Goal: Transaction & Acquisition: Purchase product/service

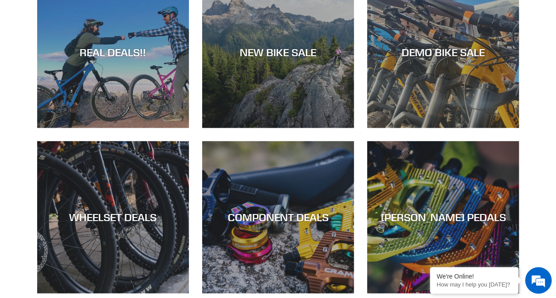
scroll to position [411, 0]
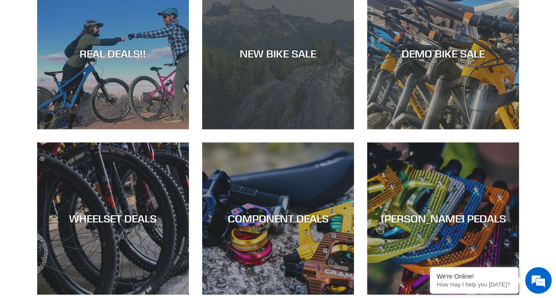
click at [326, 129] on div "NEW BIKE SALE" at bounding box center [278, 129] width 152 height 0
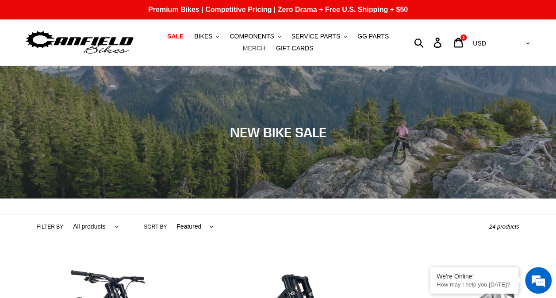
click at [266, 45] on span "MERCH" at bounding box center [254, 49] width 23 height 8
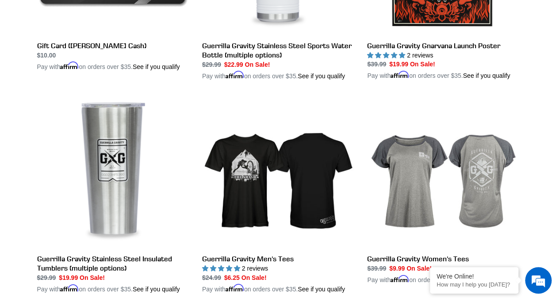
scroll to position [1472, 0]
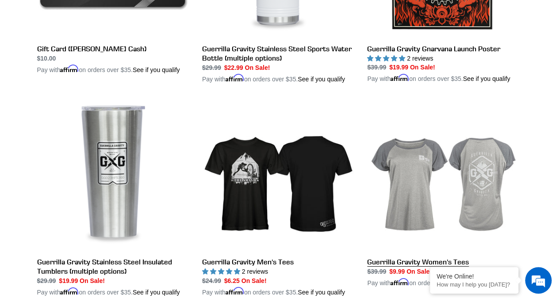
click at [477, 167] on link "Guerrilla Gravity Women's Tees" at bounding box center [443, 194] width 152 height 189
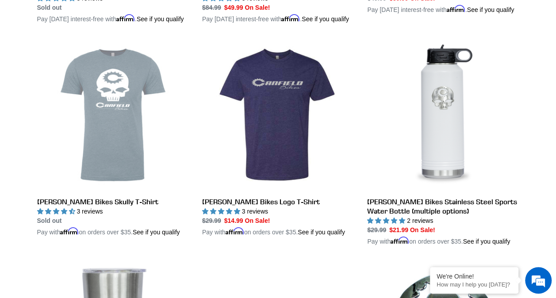
scroll to position [444, 0]
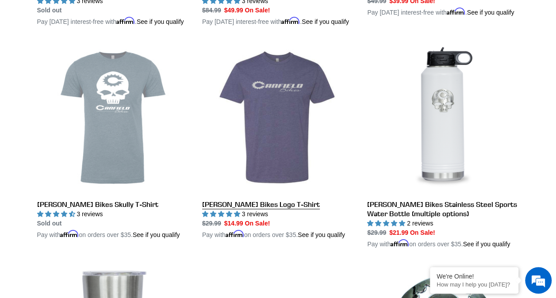
click at [271, 137] on link "[PERSON_NAME] Bikes Logo T-Shirt" at bounding box center [278, 141] width 152 height 198
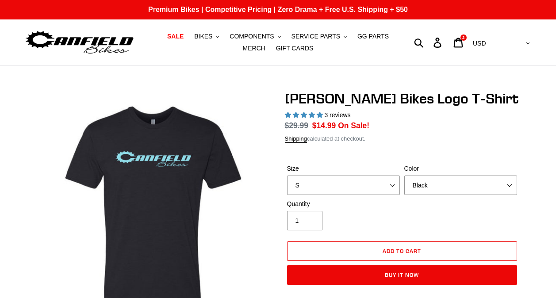
select select "highest-rating"
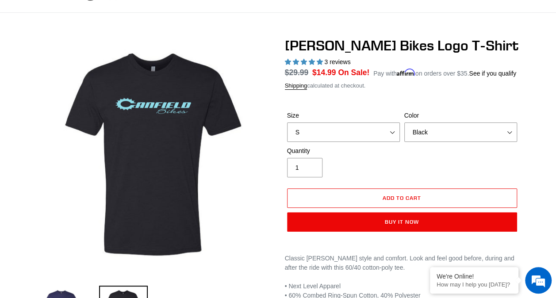
scroll to position [56, 0]
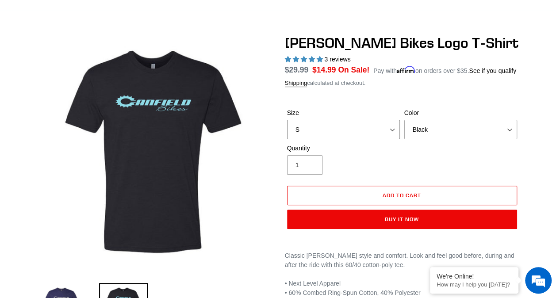
click at [389, 132] on select "S M L XL" at bounding box center [343, 129] width 113 height 19
select select "XL"
click at [287, 120] on select "S M L XL" at bounding box center [343, 129] width 113 height 19
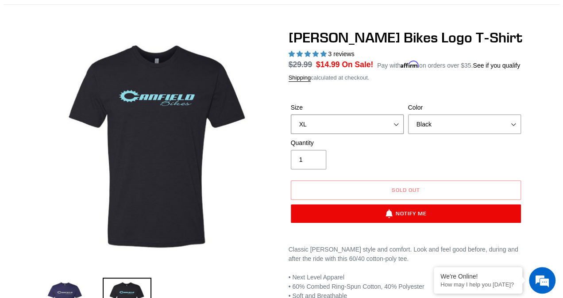
scroll to position [64, 0]
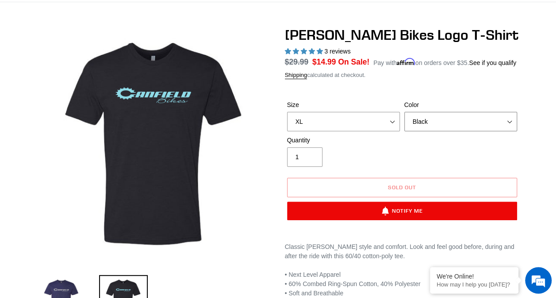
click at [512, 122] on select "Storm Blue Black" at bounding box center [460, 121] width 113 height 19
select select "Storm Blue"
click at [404, 112] on select "Storm Blue Black" at bounding box center [460, 121] width 113 height 19
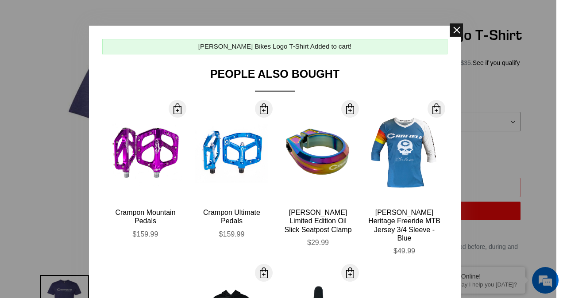
click at [457, 31] on span at bounding box center [456, 29] width 13 height 13
